Goal: Transaction & Acquisition: Purchase product/service

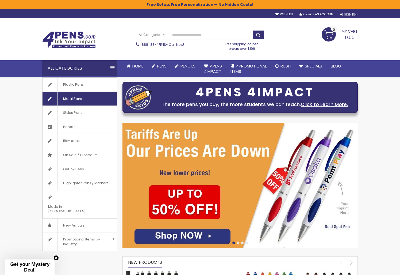
click at [80, 95] on span "Metal Pens" at bounding box center [73, 99] width 30 height 14
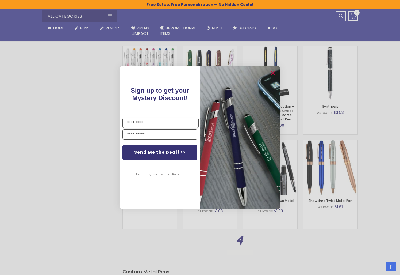
scroll to position [521, 0]
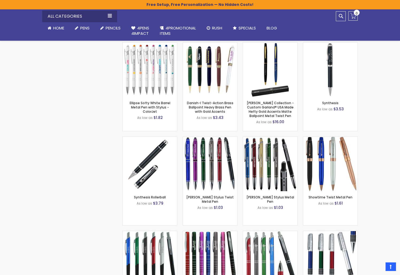
click at [338, 162] on div "Close dialog Sign up to get your Mystery Discount ! Name Email Send Me the Deal…" at bounding box center [200, 137] width 400 height 275
click at [322, 188] on img at bounding box center [330, 164] width 54 height 54
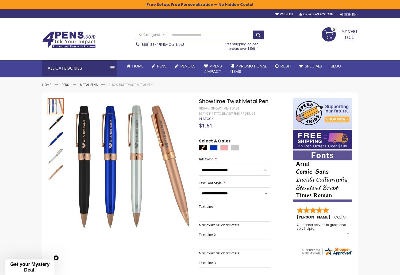
select select "****"
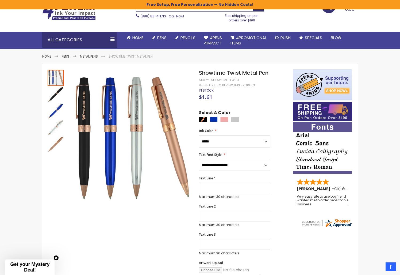
scroll to position [31, 0]
